Goal: Task Accomplishment & Management: Use online tool/utility

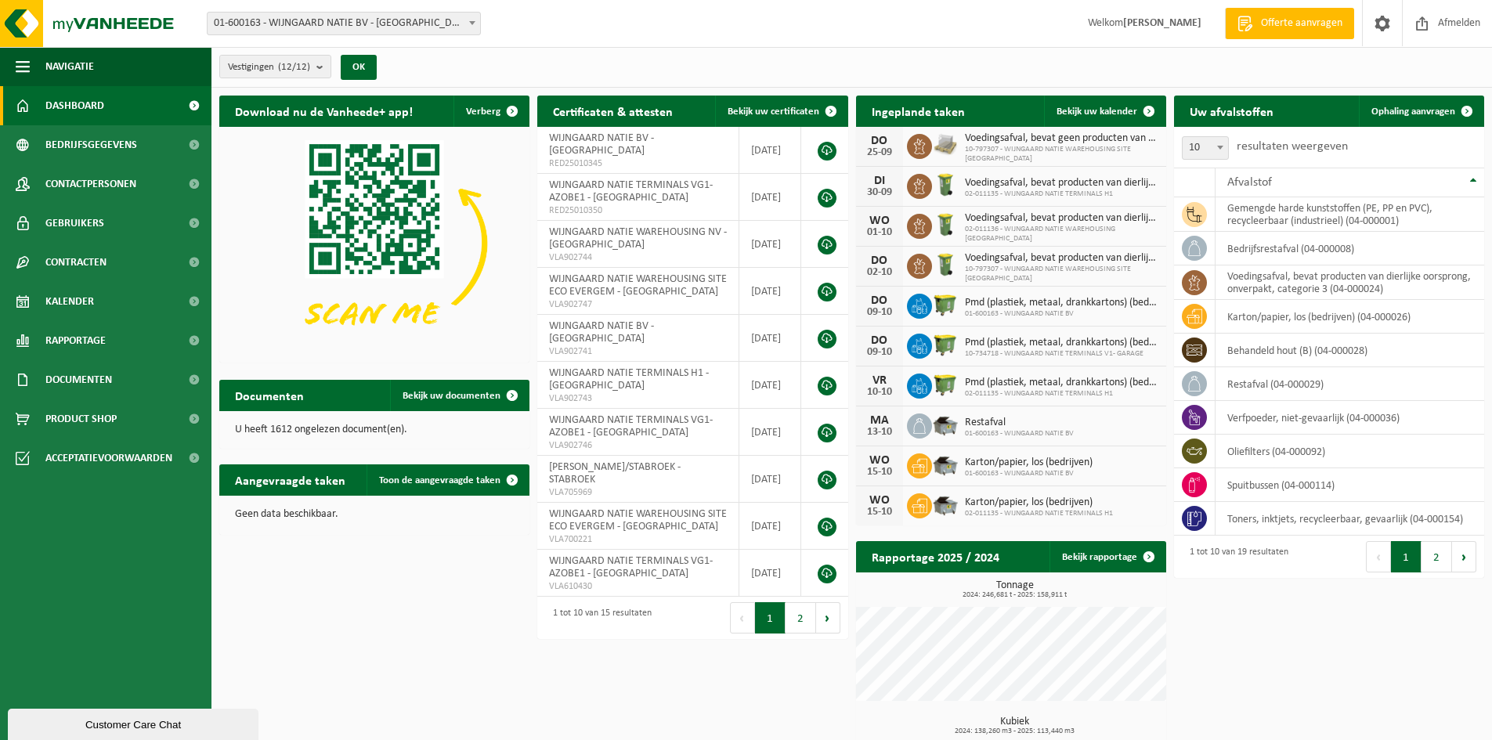
click at [81, 98] on span "Dashboard" at bounding box center [74, 105] width 59 height 39
click at [1413, 104] on link "Ophaling aanvragen" at bounding box center [1421, 111] width 124 height 31
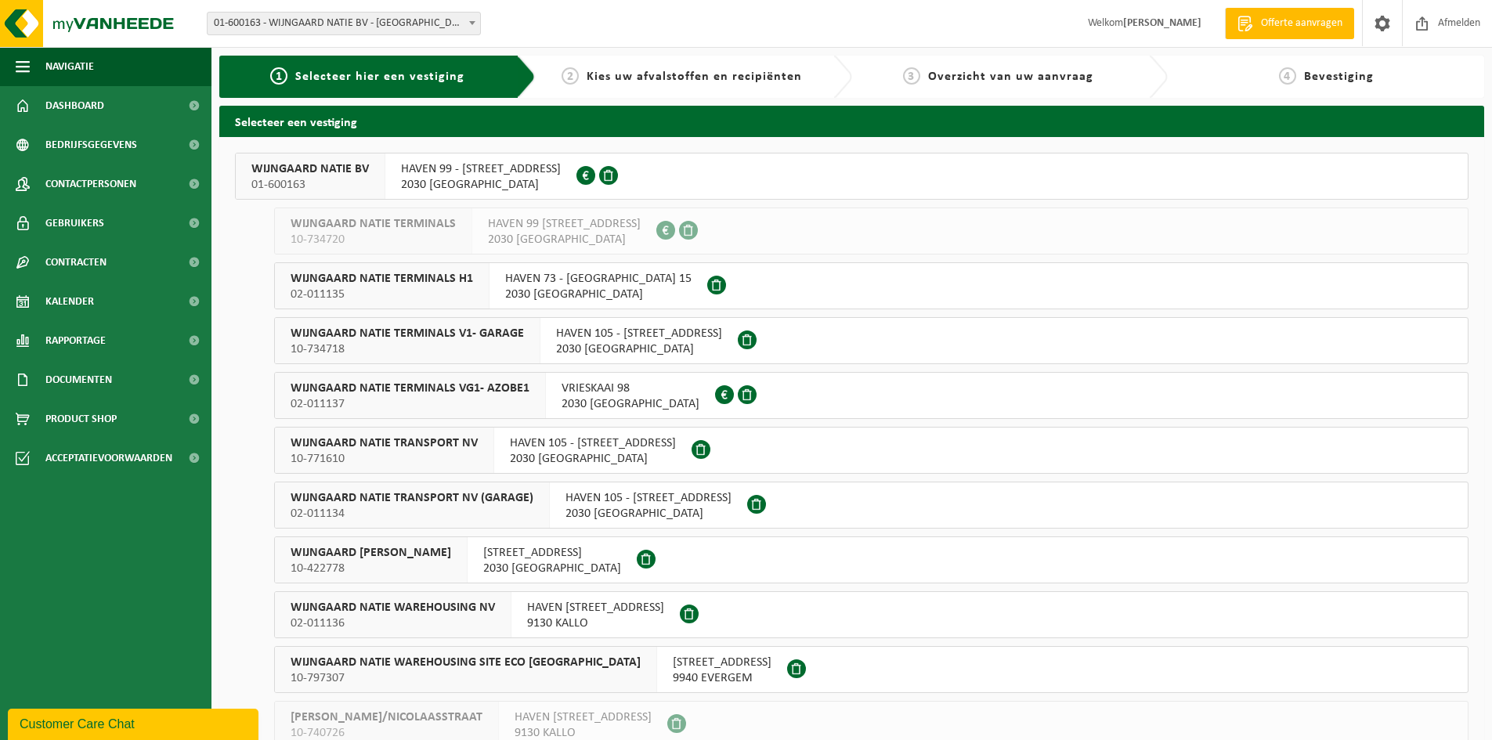
click at [442, 343] on span "10-734718" at bounding box center [407, 349] width 233 height 16
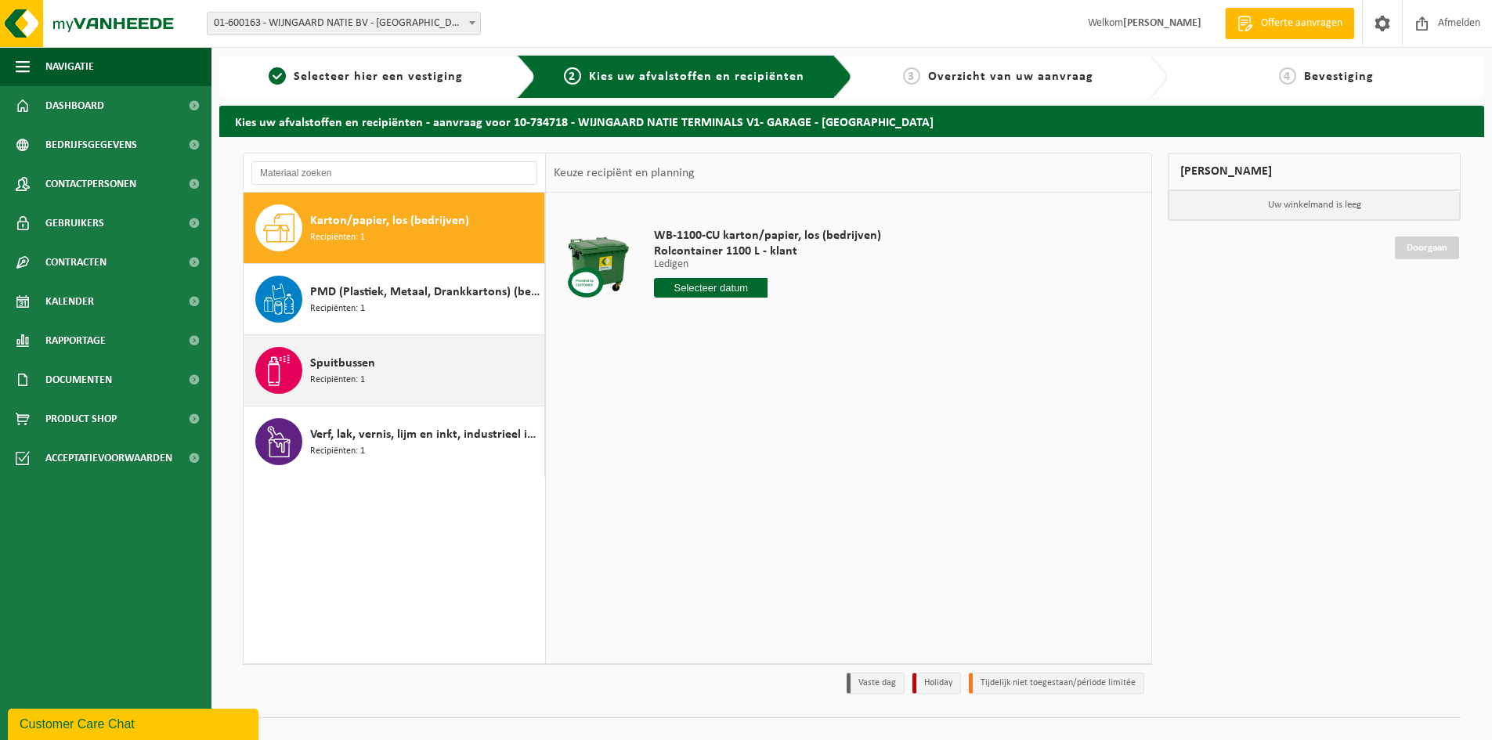
click at [355, 378] on span "Recipiënten: 1" at bounding box center [337, 380] width 55 height 15
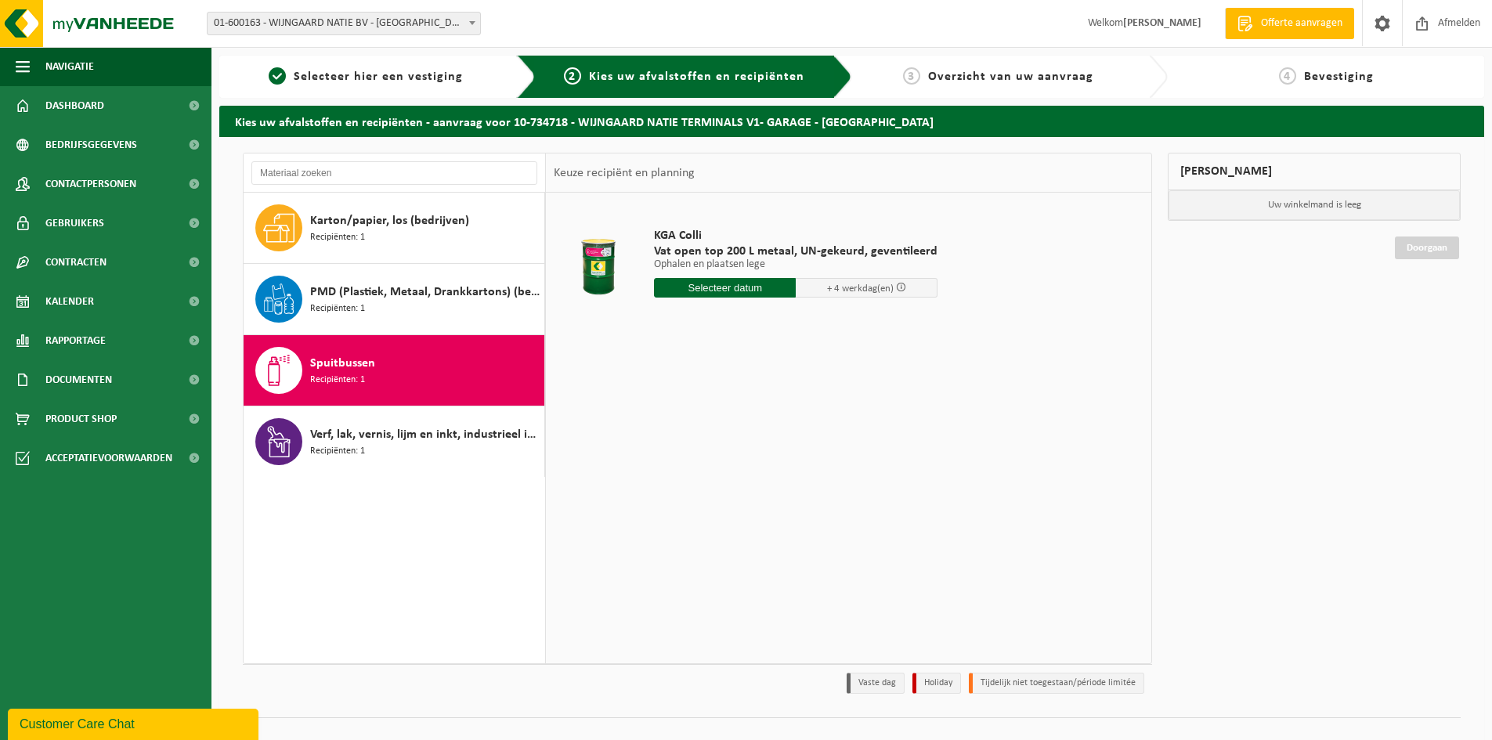
click at [739, 292] on input "text" at bounding box center [725, 288] width 142 height 20
click at [774, 448] on div "26" at bounding box center [778, 451] width 27 height 25
type input "Van 2025-09-26"
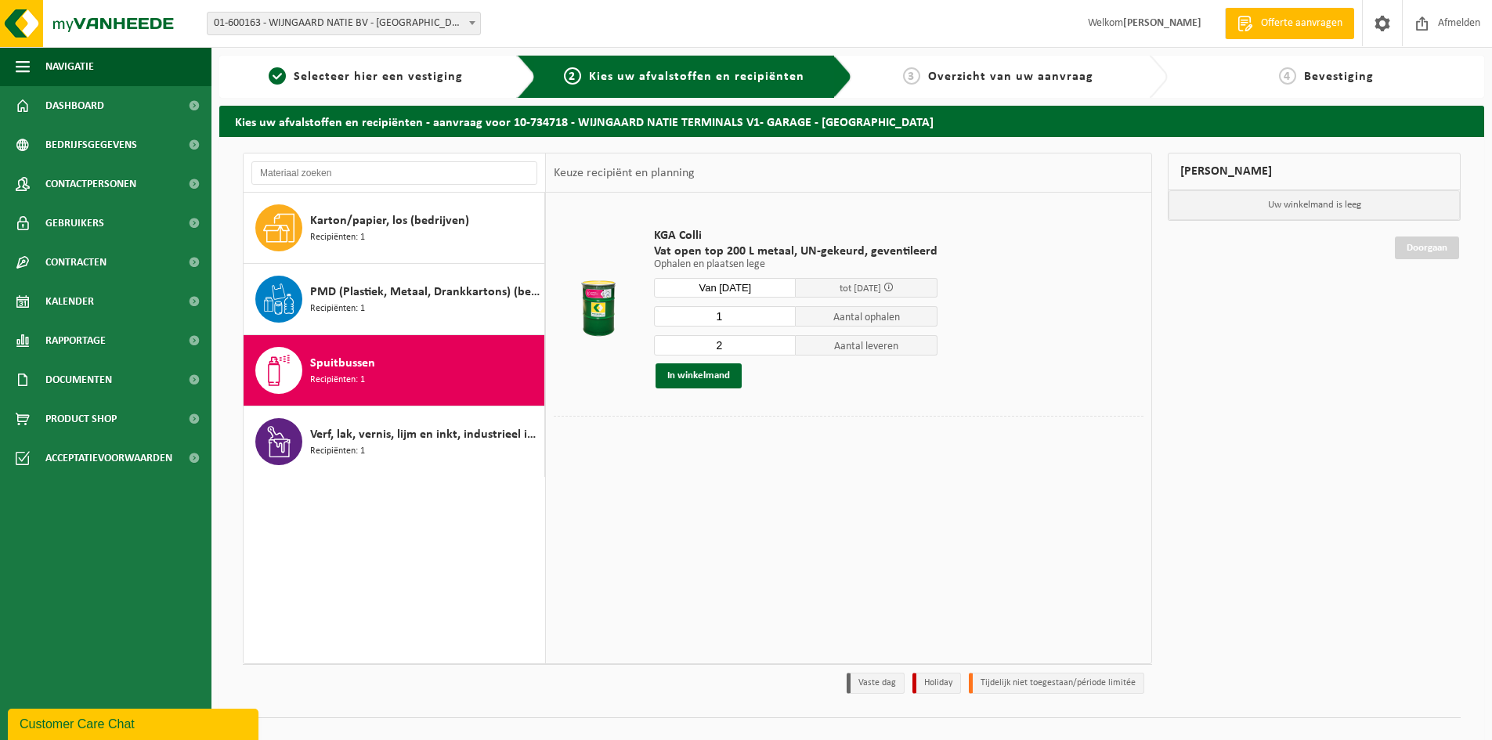
type input "1"
click at [781, 320] on input "1" at bounding box center [725, 316] width 142 height 20
type input "1"
click at [780, 351] on input "1" at bounding box center [725, 345] width 142 height 20
click at [708, 376] on button "In winkelmand" at bounding box center [698, 375] width 86 height 25
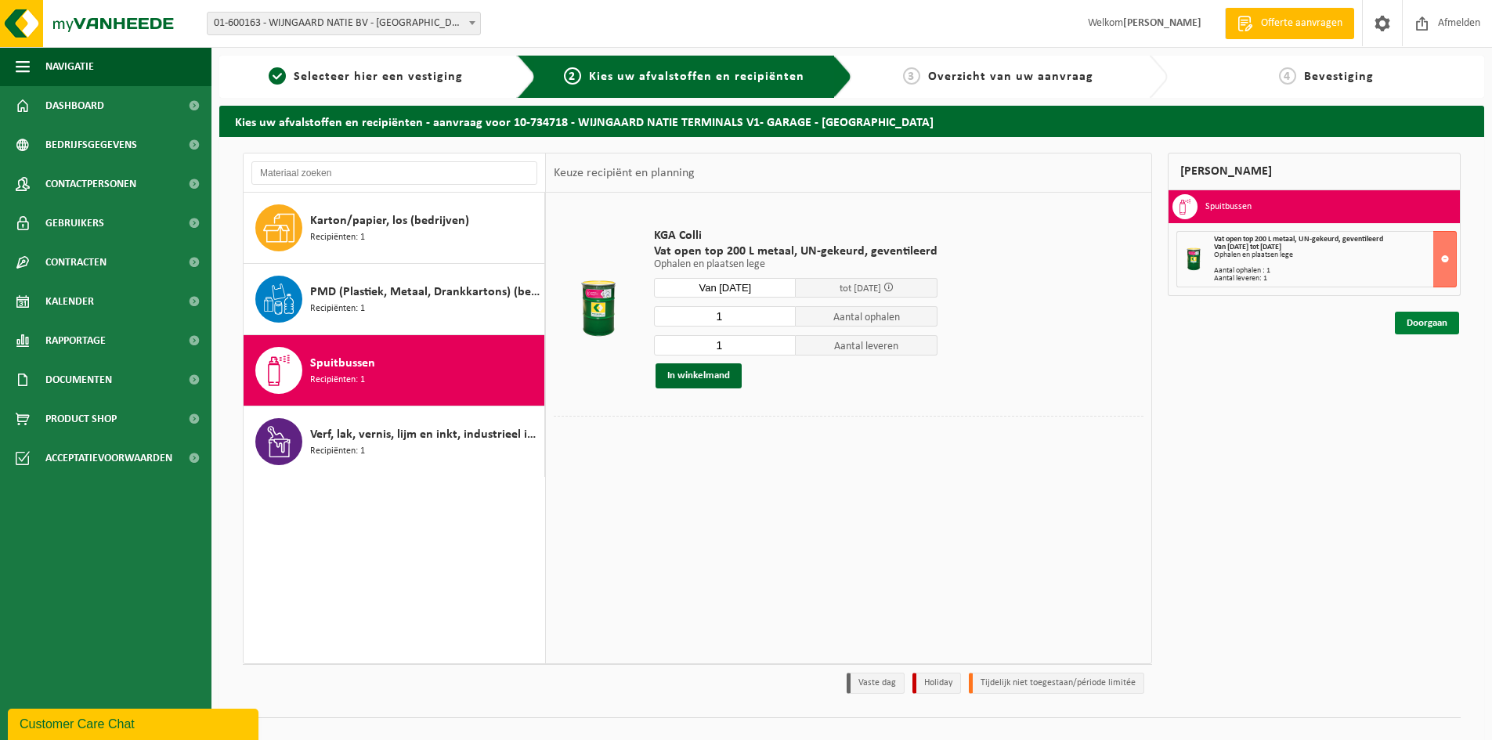
click at [1428, 326] on link "Doorgaan" at bounding box center [1427, 323] width 64 height 23
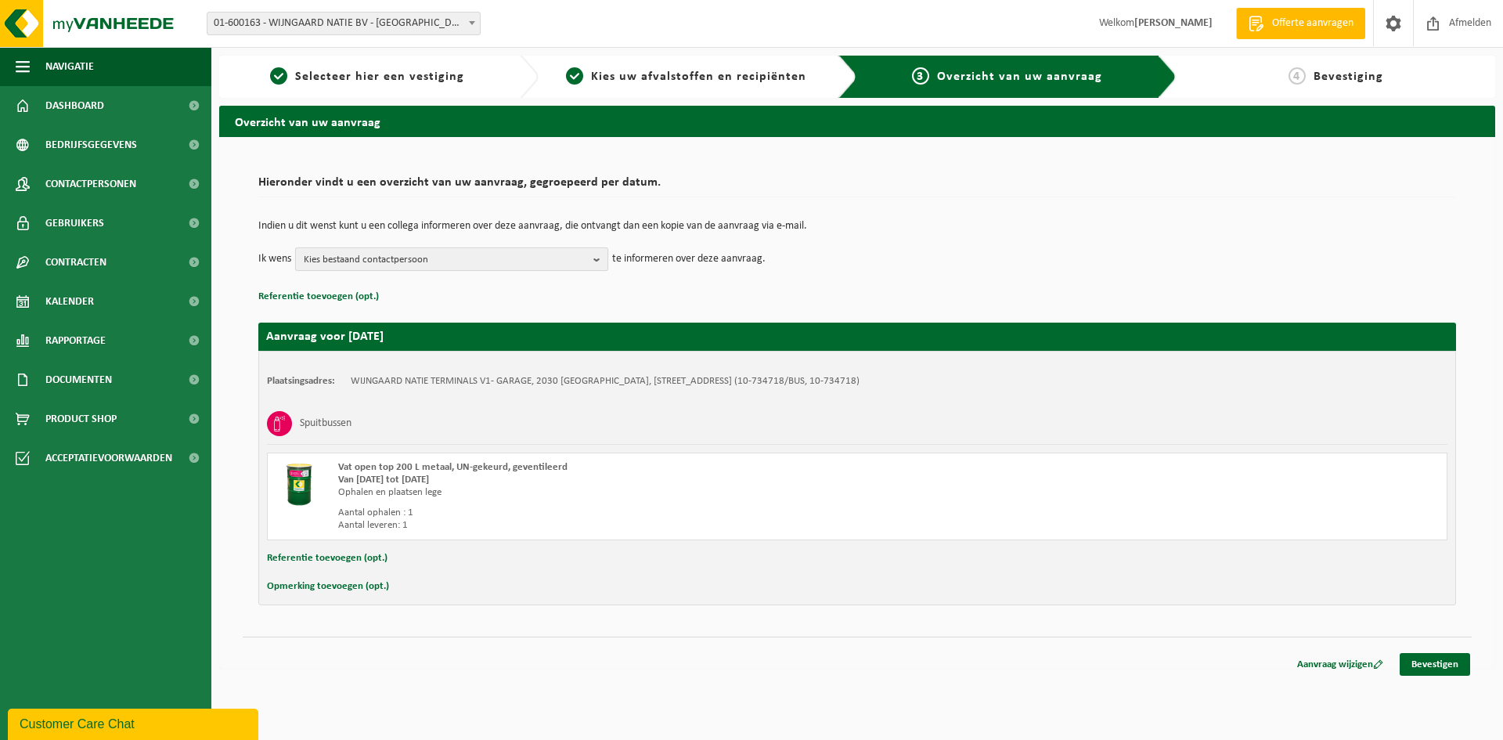
click at [598, 261] on b "button" at bounding box center [601, 259] width 14 height 22
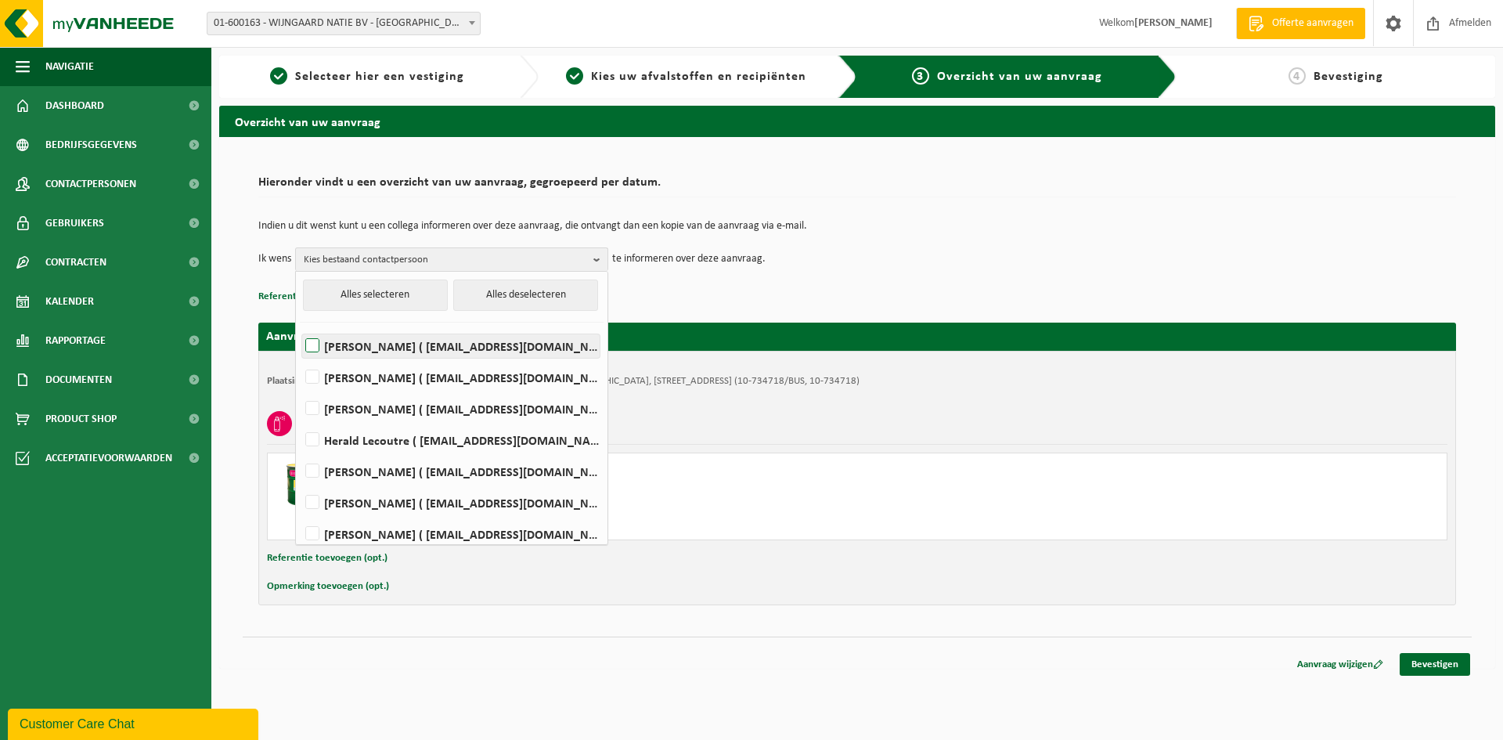
click at [434, 352] on label "Karel de Beukelaar ( kdebeukelaar@wijngaardnatie.be )" at bounding box center [451, 345] width 298 height 23
click at [300, 327] on input "Karel de Beukelaar ( kdebeukelaar@wijngaardnatie.be )" at bounding box center [299, 326] width 1 height 1
checkbox input "true"
click at [1427, 663] on link "Bevestigen" at bounding box center [1435, 664] width 70 height 23
